Goal: Task Accomplishment & Management: Use online tool/utility

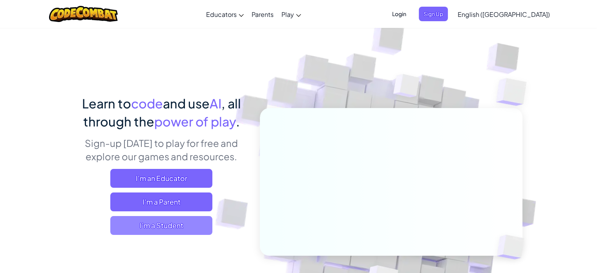
click at [179, 232] on span "I'm a Student" at bounding box center [161, 225] width 102 height 19
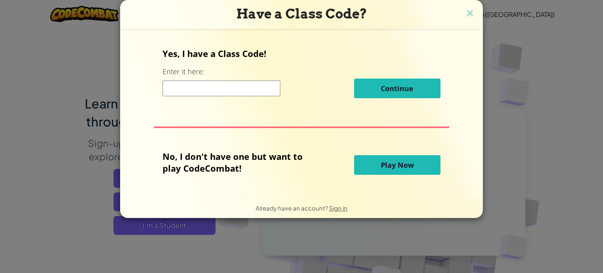
click at [223, 93] on input at bounding box center [222, 88] width 118 height 16
click at [375, 157] on button "Play Now" at bounding box center [397, 165] width 86 height 20
